Goal: Task Accomplishment & Management: Manage account settings

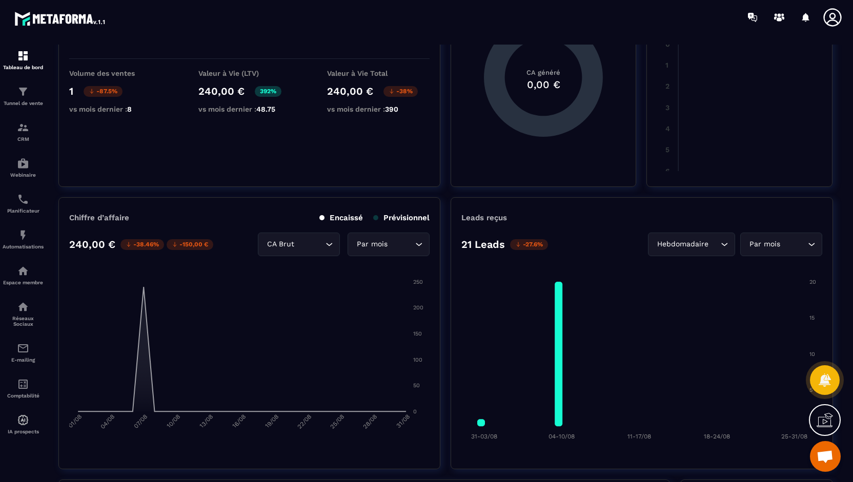
scroll to position [154, 0]
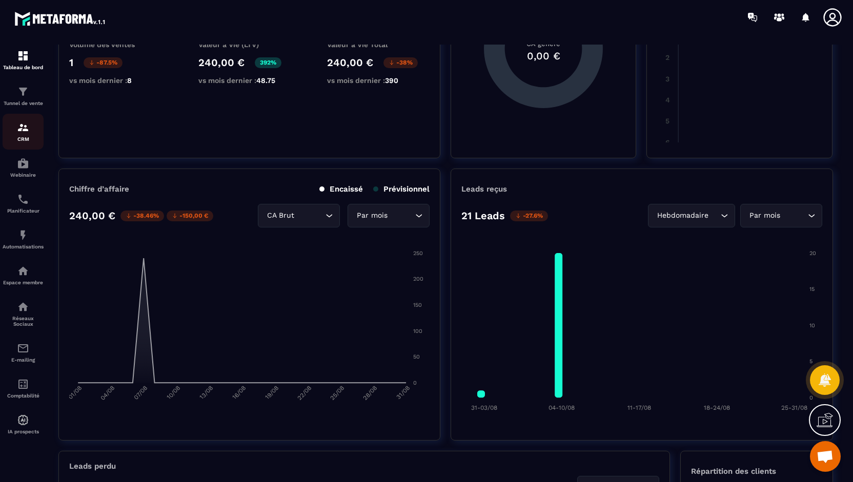
click at [28, 133] on img at bounding box center [23, 127] width 12 height 12
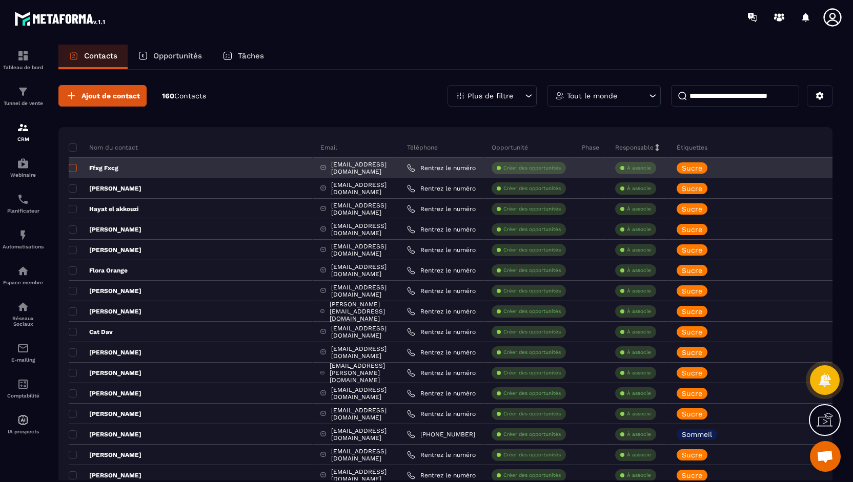
click at [76, 164] on span at bounding box center [73, 168] width 8 height 8
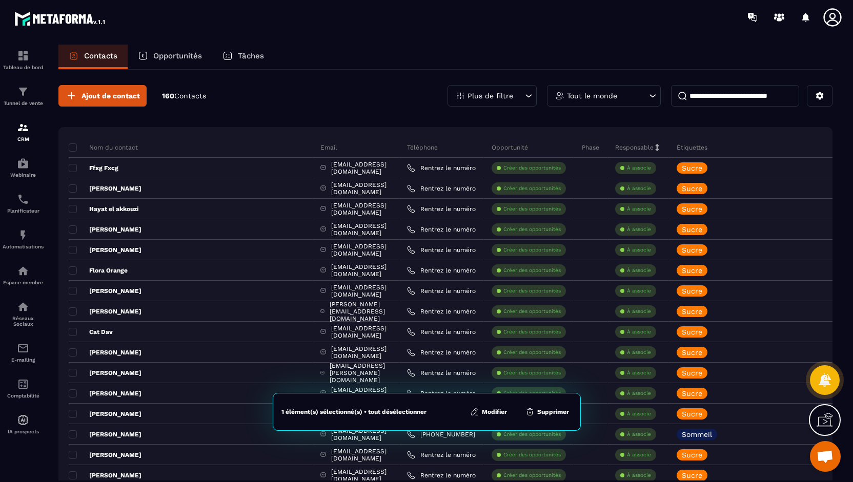
click at [547, 409] on button "Supprimer" at bounding box center [547, 412] width 50 height 10
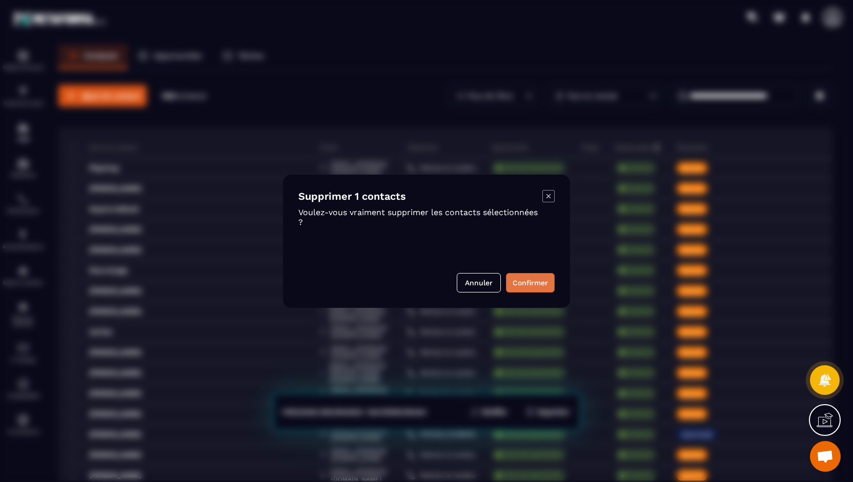
click at [528, 282] on button "Confirmer" at bounding box center [530, 282] width 49 height 19
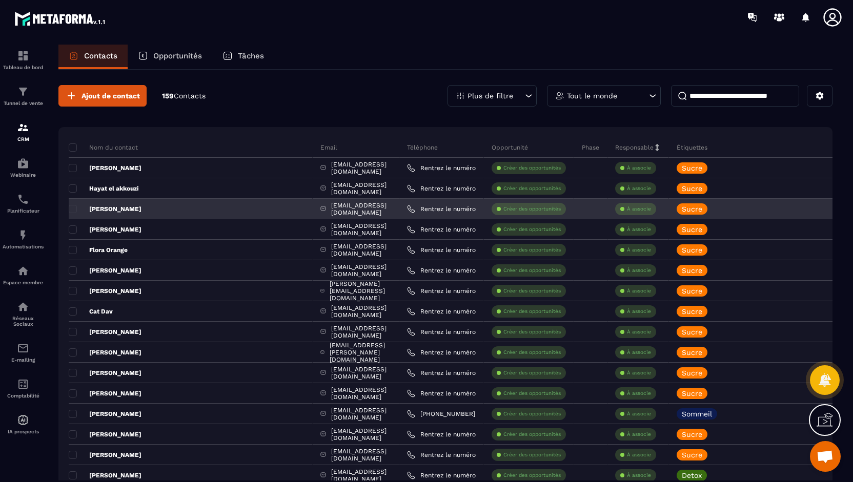
click at [77, 208] on p "[PERSON_NAME]" at bounding box center [105, 209] width 73 height 8
